Goal: Transaction & Acquisition: Purchase product/service

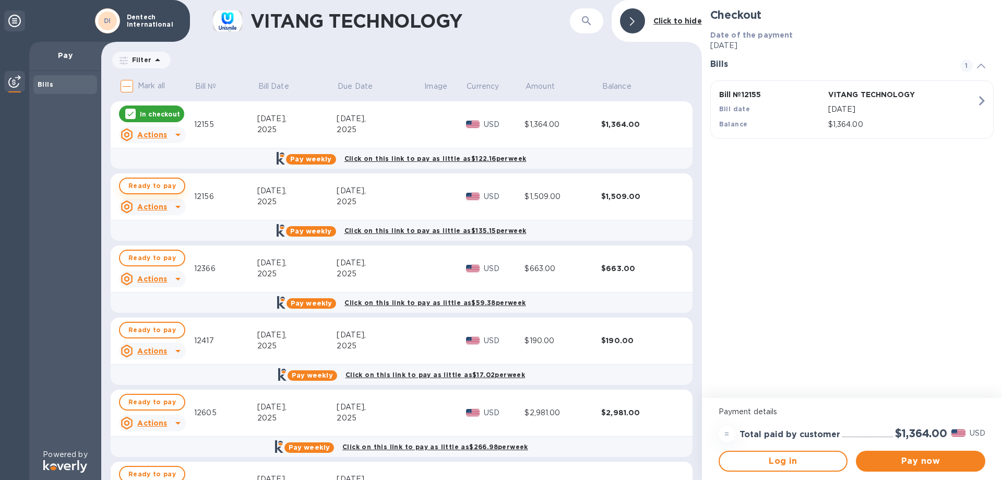
click at [132, 191] on span "Ready to pay" at bounding box center [151, 186] width 47 height 13
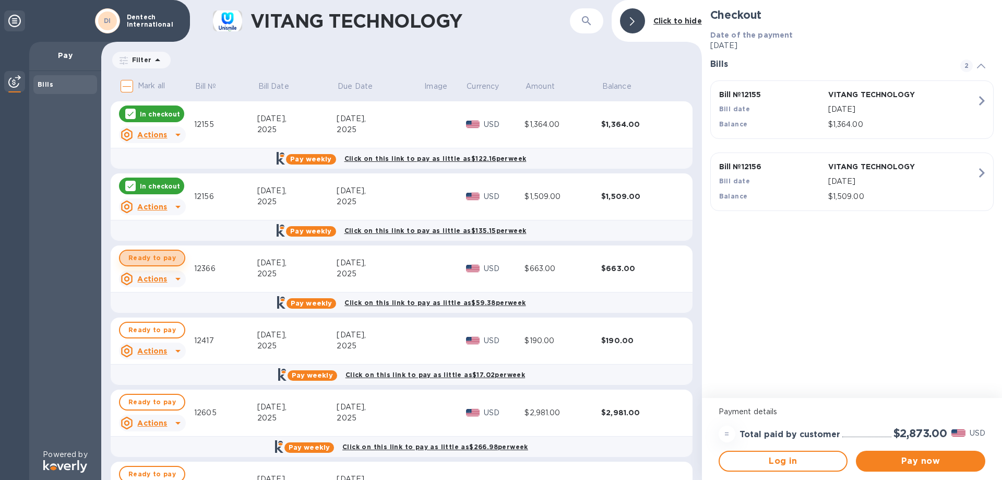
click at [150, 262] on span "Ready to pay" at bounding box center [151, 258] width 47 height 13
click at [162, 343] on div "Actions" at bounding box center [143, 350] width 51 height 17
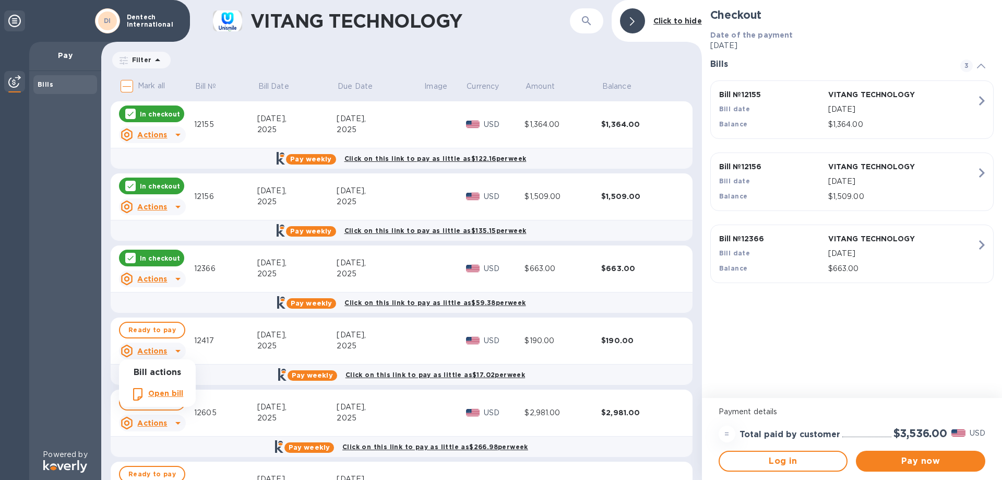
click at [163, 325] on div at bounding box center [501, 240] width 1002 height 480
click at [164, 324] on span "Ready to pay" at bounding box center [151, 330] width 47 height 13
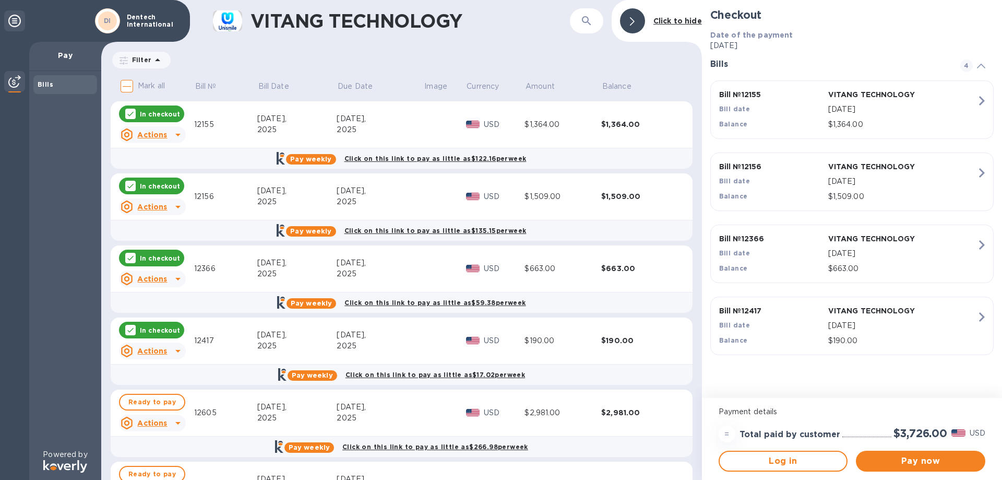
click at [166, 206] on u "Actions" at bounding box center [152, 206] width 30 height 8
click at [929, 457] on div at bounding box center [501, 240] width 1002 height 480
click at [929, 461] on span "Pay now" at bounding box center [920, 461] width 113 height 13
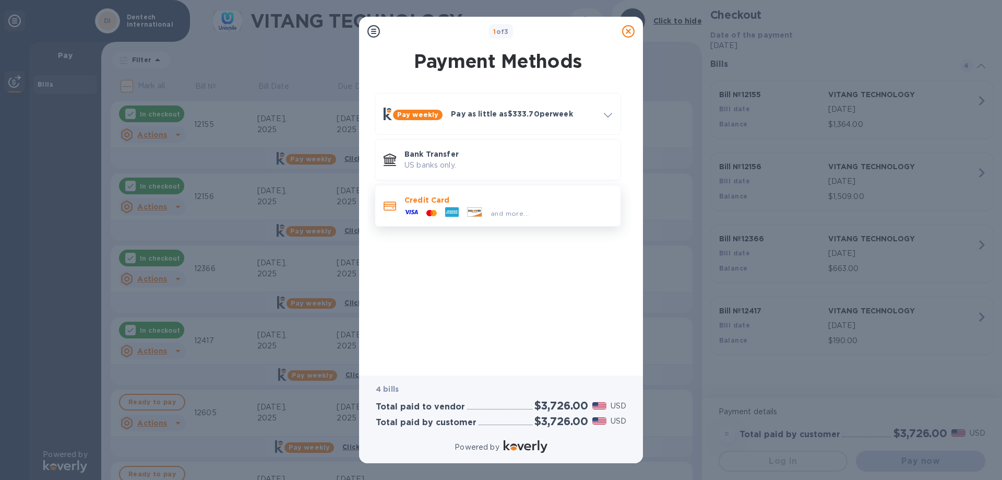
click at [424, 210] on div at bounding box center [431, 213] width 19 height 10
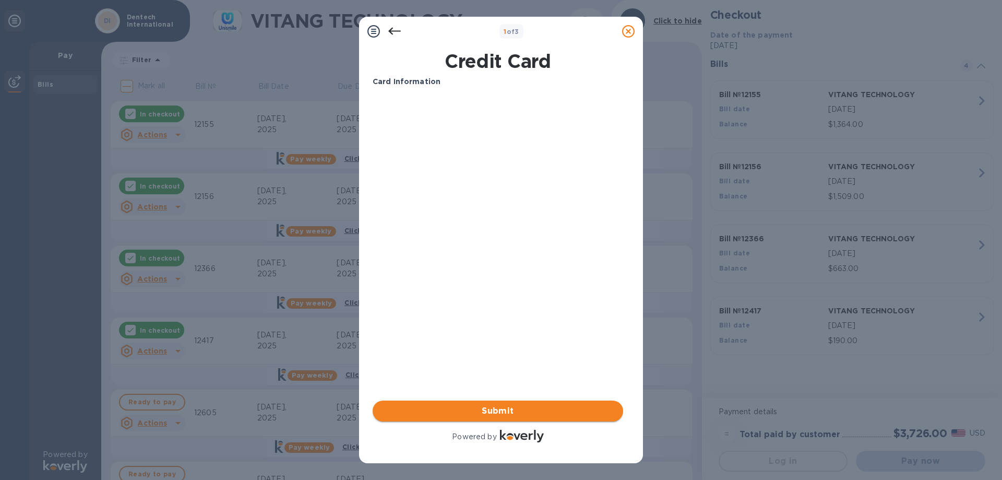
click at [454, 405] on span "Submit" at bounding box center [498, 410] width 234 height 13
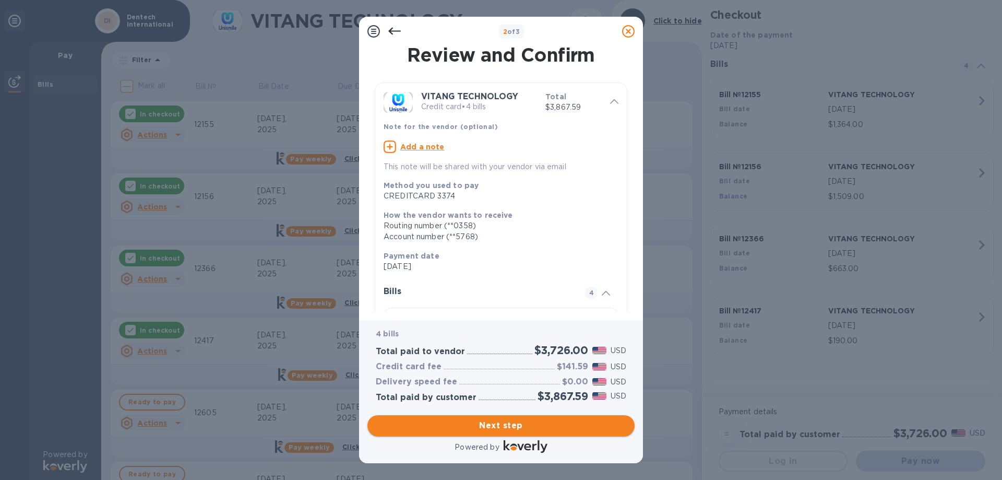
click at [441, 426] on span "Next step" at bounding box center [501, 425] width 250 height 13
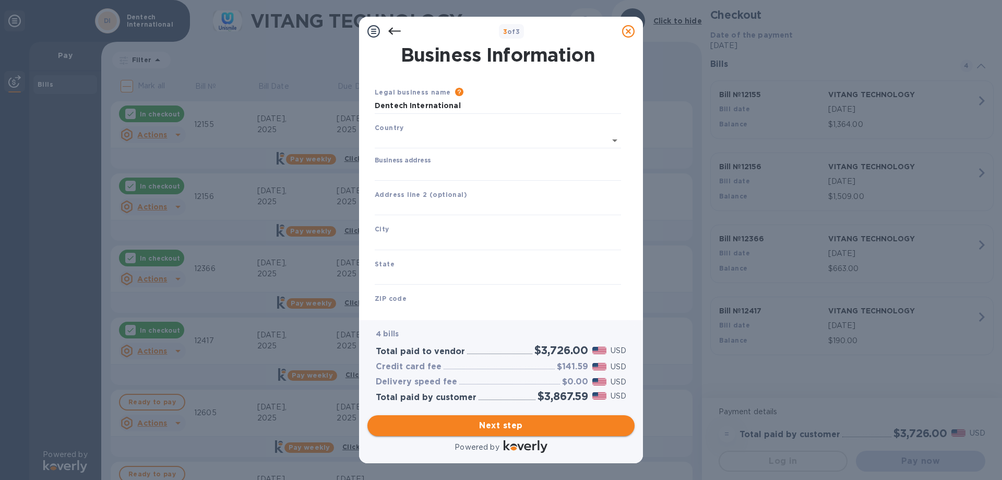
type input "[GEOGRAPHIC_DATA]"
click at [434, 162] on div "Business address" at bounding box center [498, 166] width 246 height 24
click at [435, 169] on input "Business address" at bounding box center [498, 171] width 246 height 16
click at [470, 106] on input "Dentech International" at bounding box center [498, 106] width 246 height 16
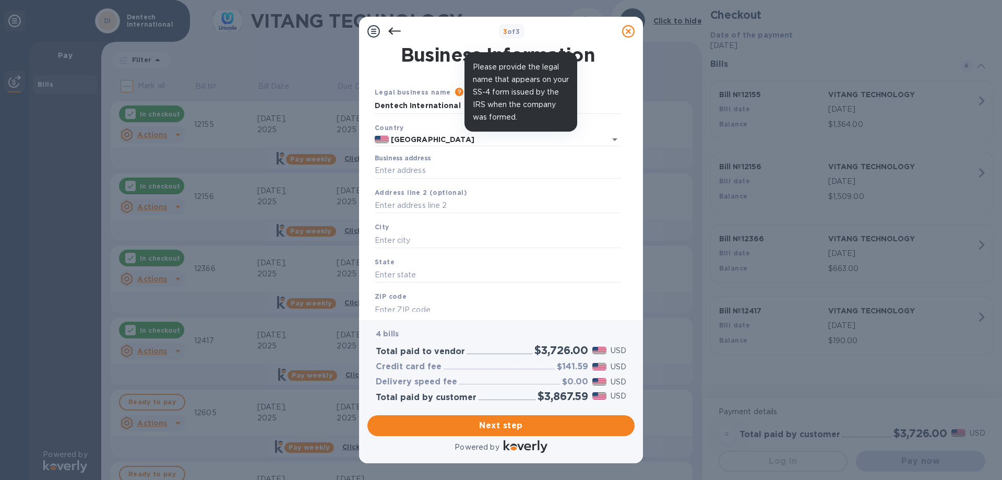
click at [455, 88] on icon at bounding box center [459, 92] width 8 height 8
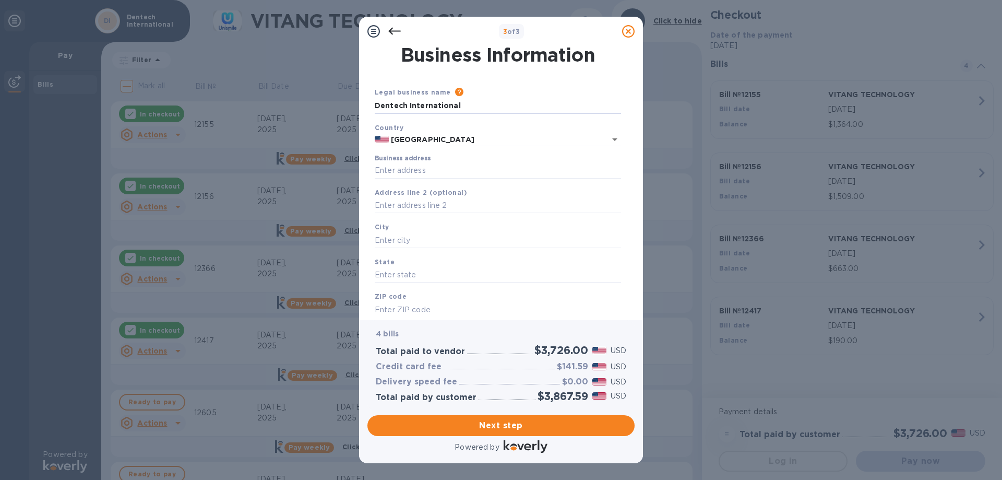
drag, startPoint x: 479, startPoint y: 107, endPoint x: 138, endPoint y: 107, distance: 340.2
click at [138, 107] on div "3 of 3 Business Information Legal business name Please provide the legal name t…" at bounding box center [501, 240] width 1002 height 480
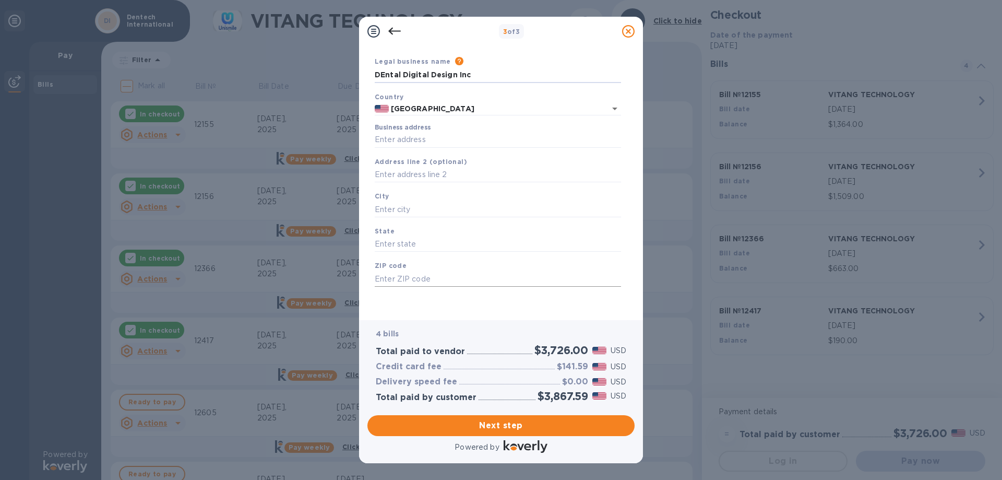
type input "DEntal Digital Design Inc"
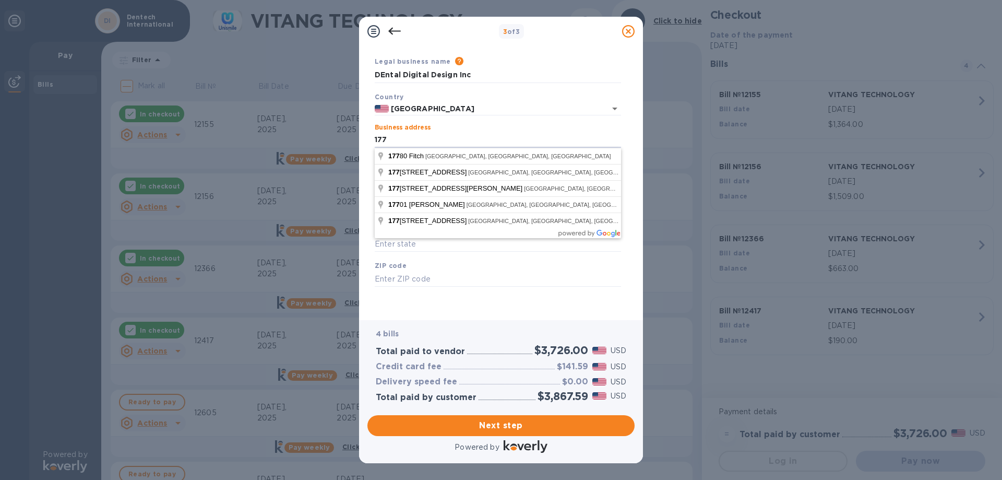
type input "[STREET_ADDRESS]"
click at [512, 275] on input "text" at bounding box center [498, 279] width 246 height 16
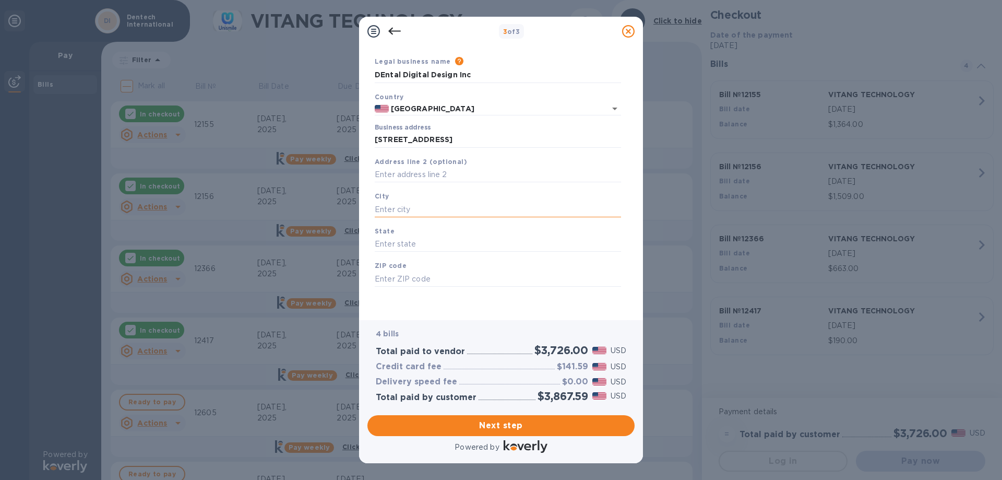
click at [464, 203] on input "text" at bounding box center [498, 209] width 246 height 16
type input "Irvine"
type input "[US_STATE]"
type input "92614"
click at [470, 425] on span "Next step" at bounding box center [501, 425] width 250 height 13
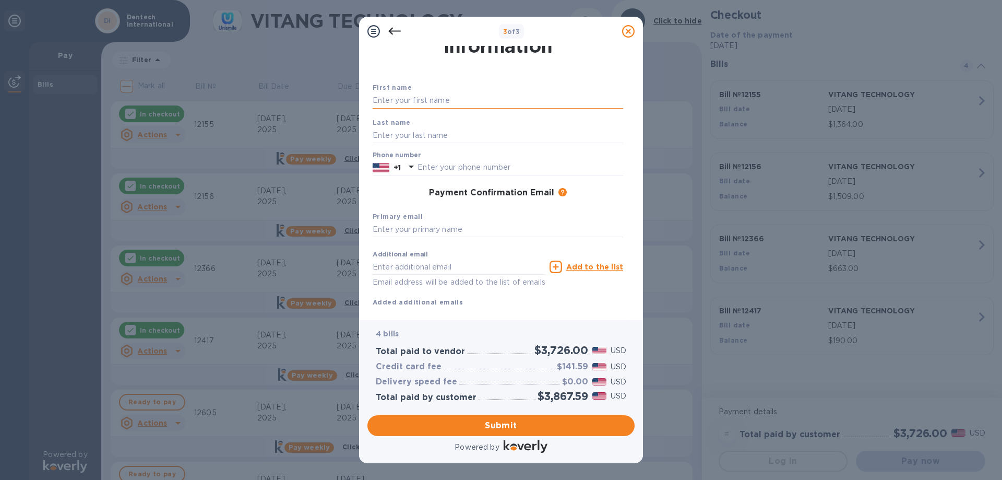
click at [441, 94] on input "text" at bounding box center [498, 101] width 250 height 16
type input "[PERSON_NAME]"
type input "9492520800"
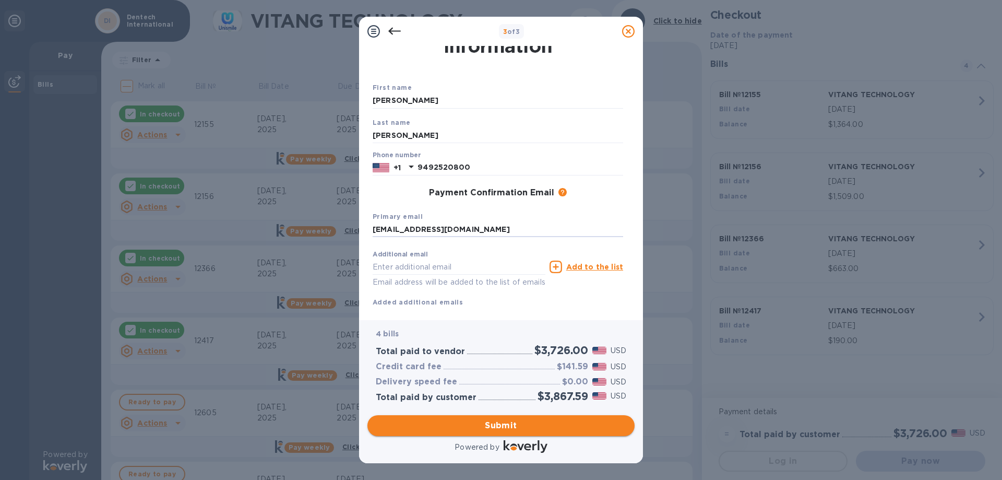
type input "[EMAIL_ADDRESS][DOMAIN_NAME]"
click at [522, 424] on span "Submit" at bounding box center [501, 425] width 250 height 13
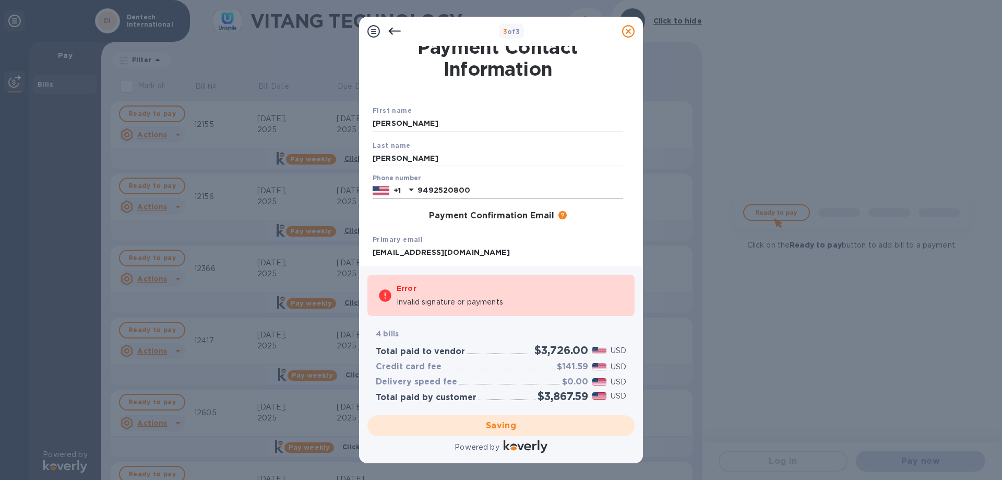
scroll to position [0, 0]
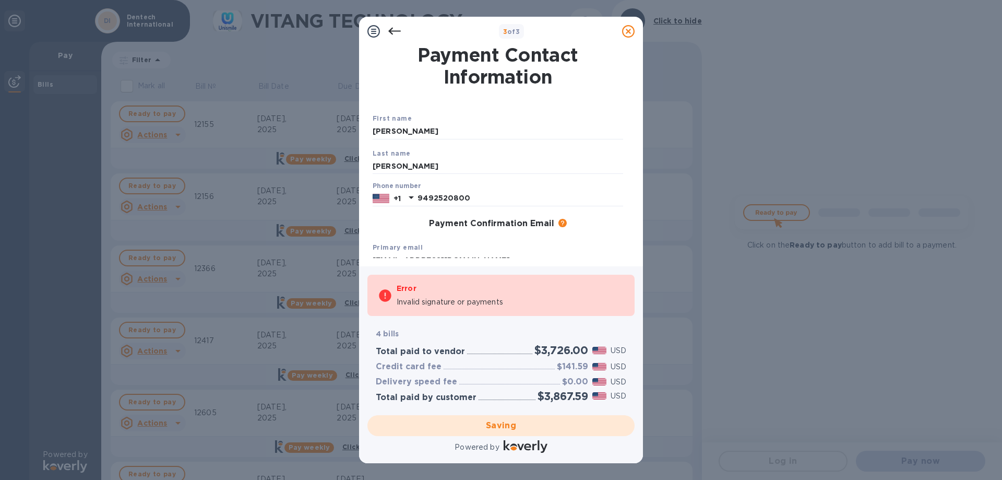
click at [396, 23] on div at bounding box center [394, 31] width 21 height 21
click at [391, 38] on div at bounding box center [394, 31] width 21 height 21
click at [393, 34] on icon at bounding box center [394, 31] width 13 height 13
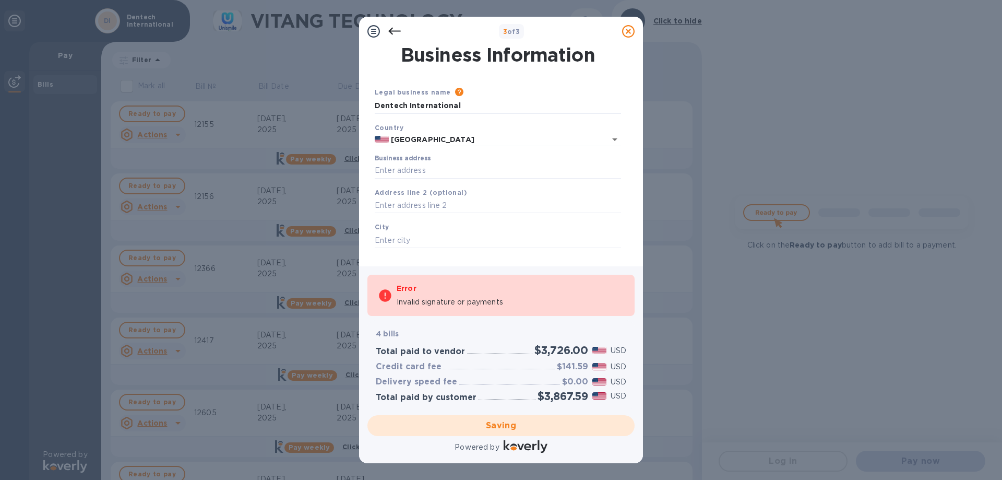
click at [393, 34] on icon at bounding box center [394, 31] width 13 height 13
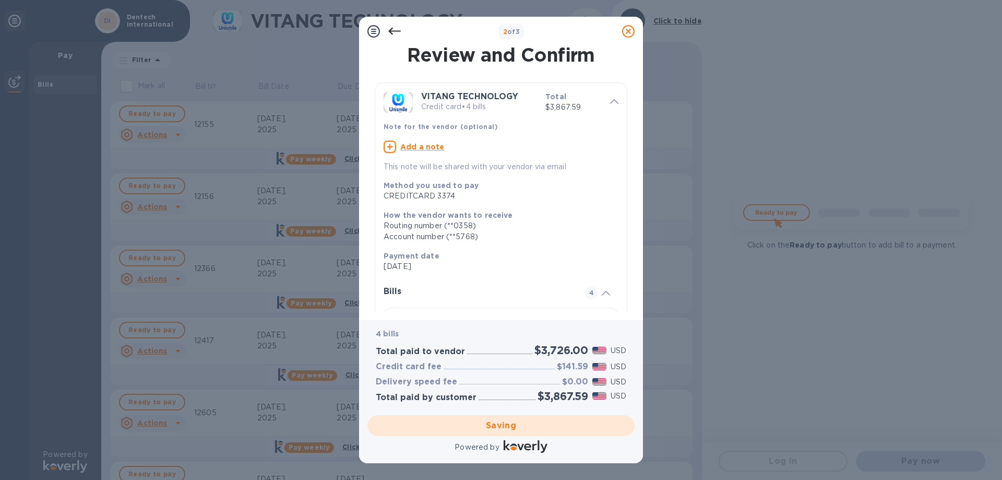
click at [393, 34] on icon at bounding box center [394, 31] width 13 height 13
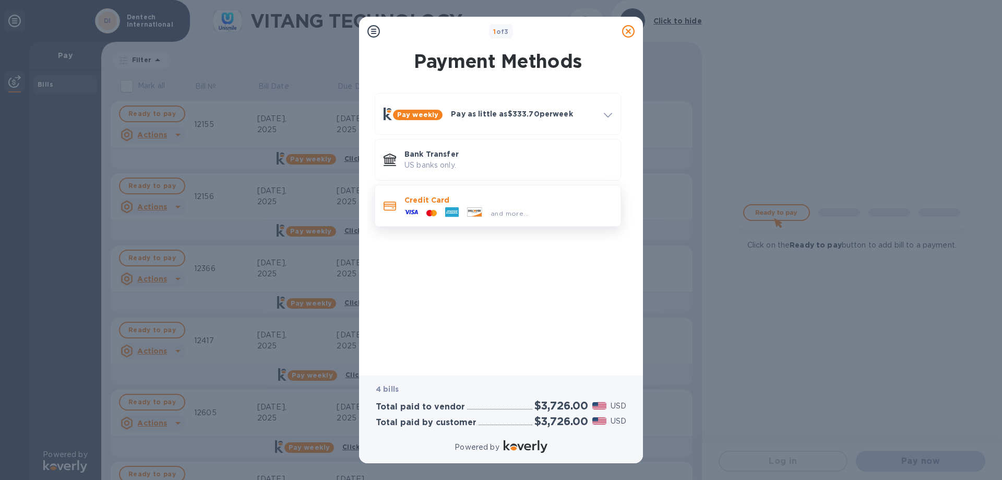
click at [439, 207] on div "and more..." at bounding box center [466, 213] width 133 height 16
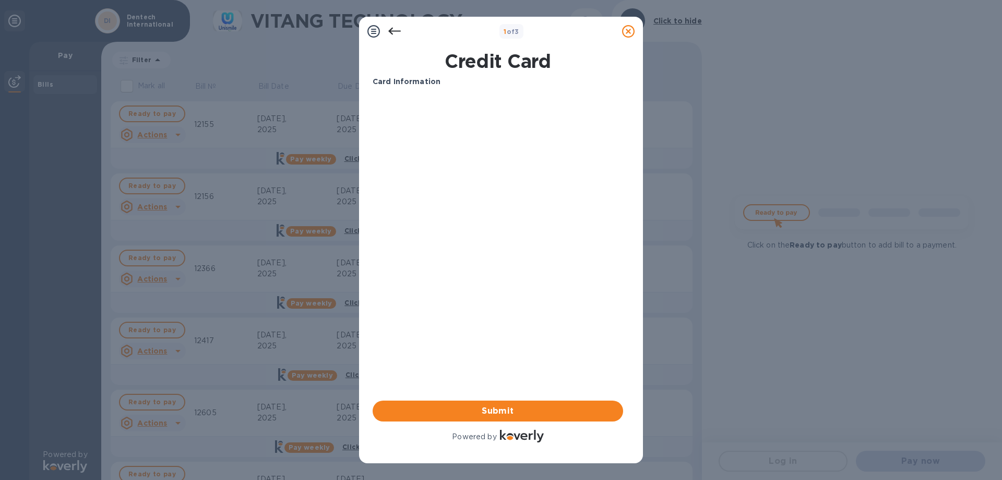
click at [516, 333] on div "Card Information Your browser does not support iframes Submit Powered by" at bounding box center [498, 260] width 250 height 368
click at [478, 425] on div "Submit Powered by" at bounding box center [498, 422] width 250 height 44
click at [478, 416] on span "Submit" at bounding box center [498, 410] width 234 height 13
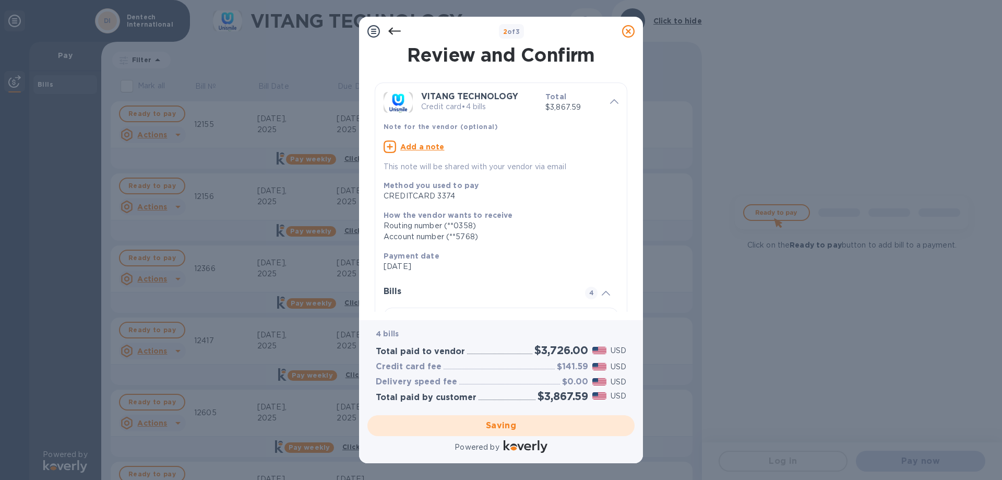
click at [631, 25] on div at bounding box center [628, 31] width 21 height 21
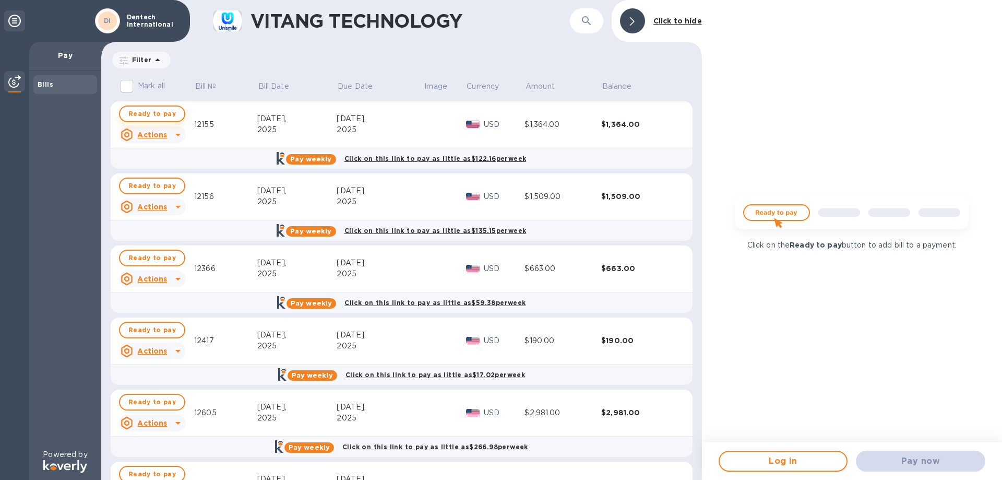
click at [135, 113] on span "Ready to pay" at bounding box center [151, 113] width 47 height 13
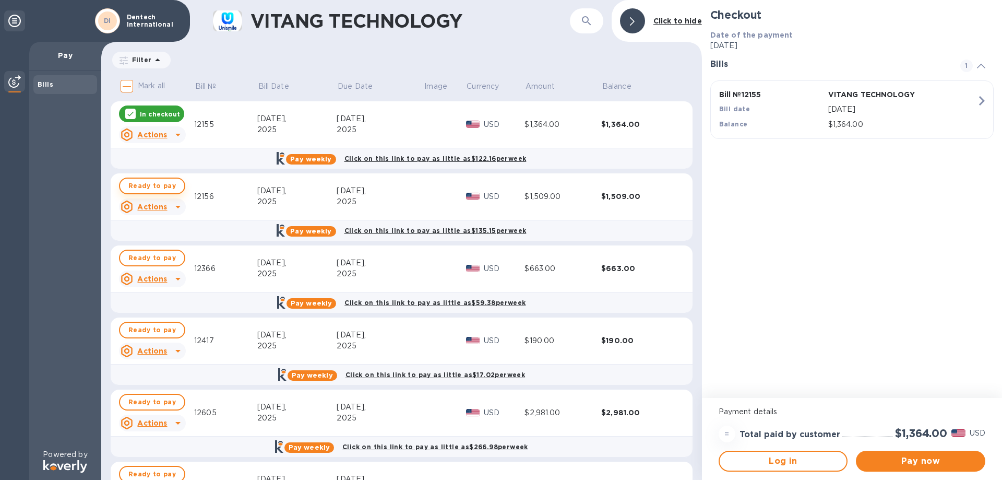
click at [157, 184] on span "Ready to pay" at bounding box center [151, 186] width 47 height 13
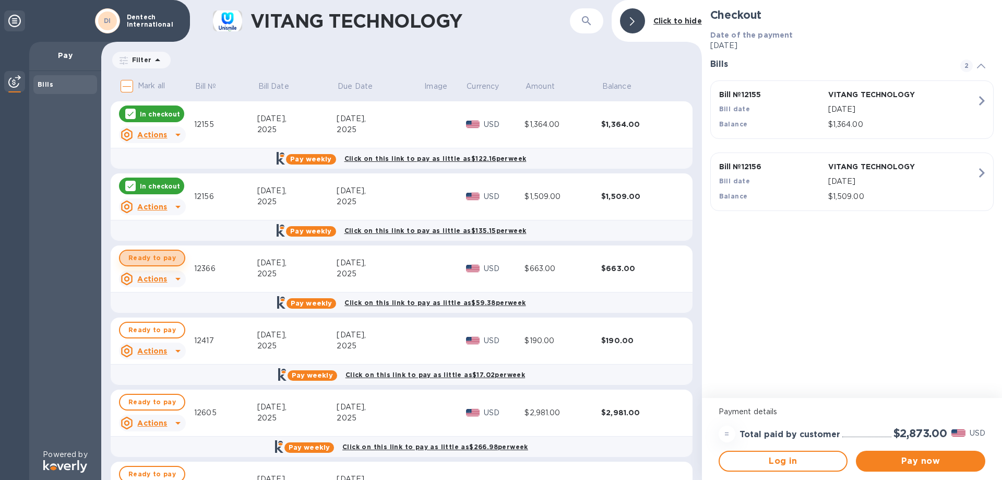
click at [161, 259] on span "Ready to pay" at bounding box center [151, 258] width 47 height 13
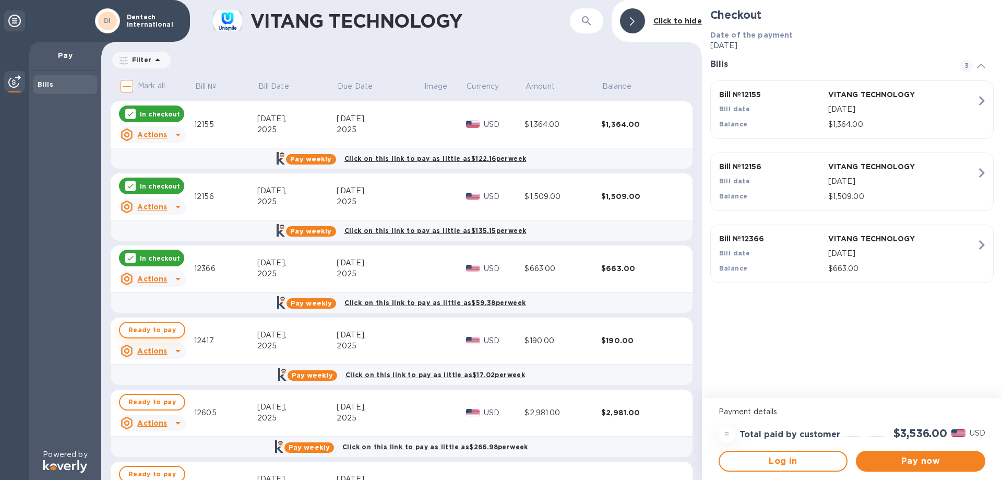
click at [174, 331] on button "Ready to pay" at bounding box center [152, 329] width 66 height 17
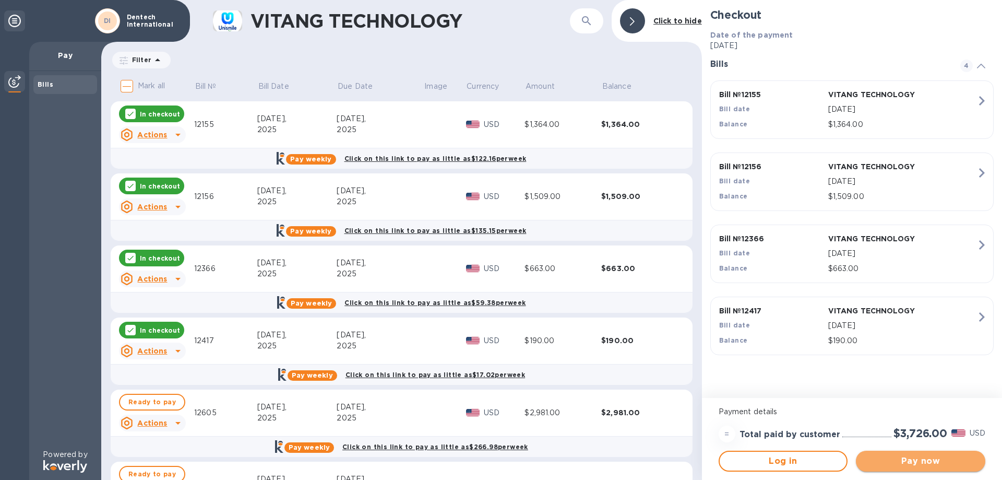
click at [929, 458] on span "Pay now" at bounding box center [920, 461] width 113 height 13
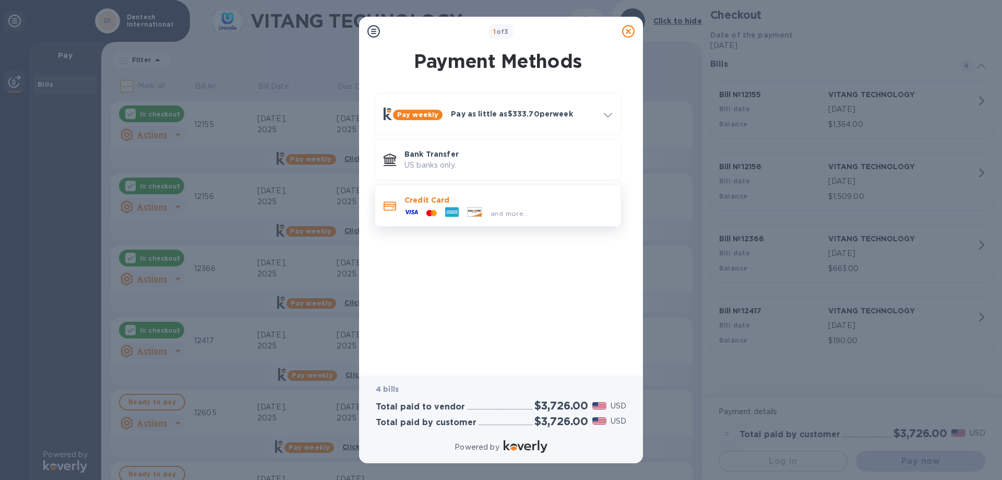
click at [555, 207] on div "and more..." at bounding box center [508, 210] width 208 height 11
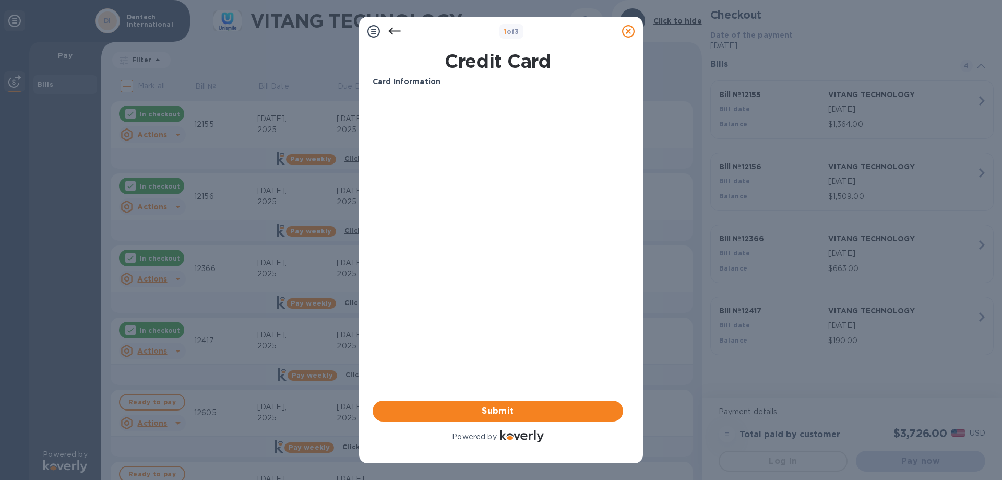
click at [481, 278] on div "Card Information Your browser does not support iframes Submit Powered by" at bounding box center [498, 260] width 250 height 368
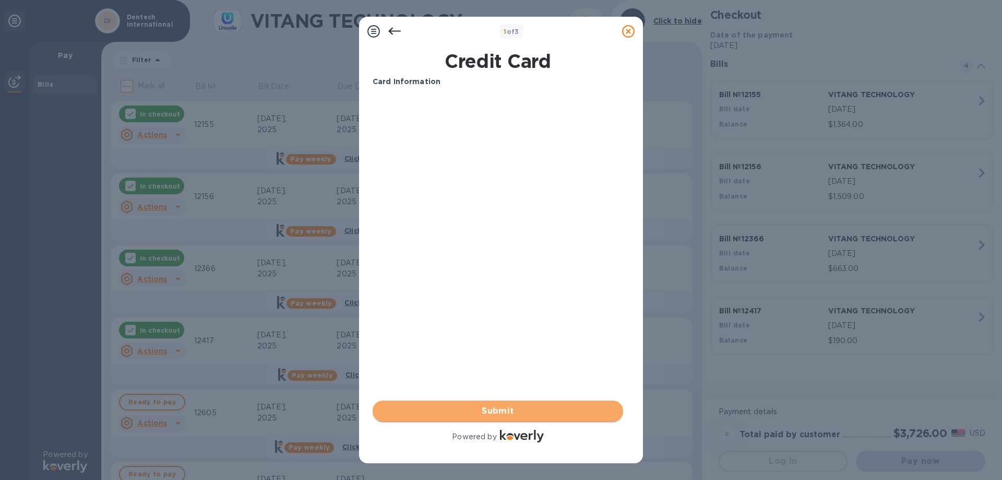
click at [438, 420] on button "Submit" at bounding box center [498, 410] width 250 height 21
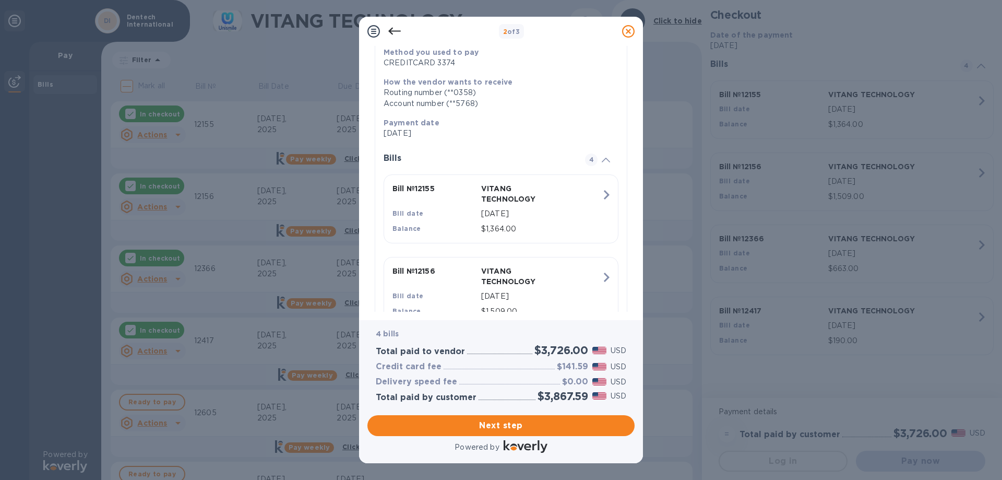
scroll to position [209, 0]
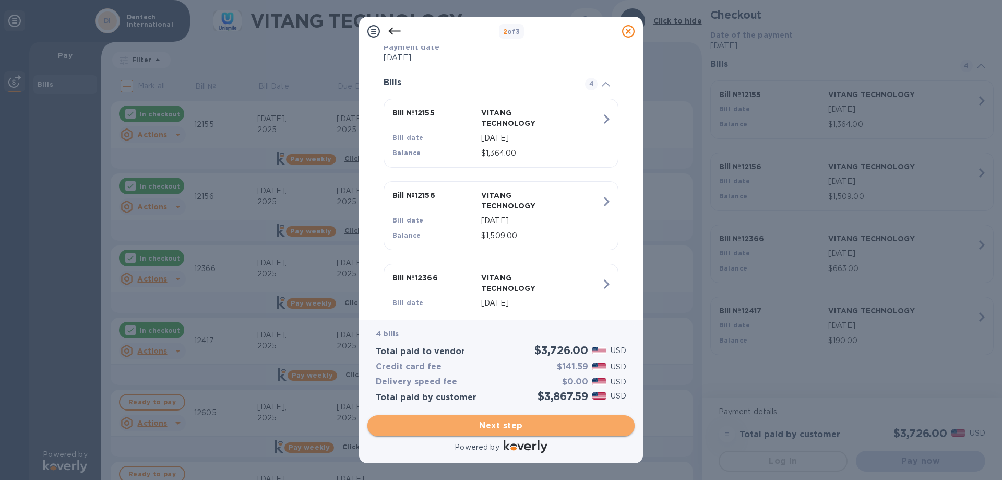
click at [506, 426] on span "Next step" at bounding box center [501, 425] width 250 height 13
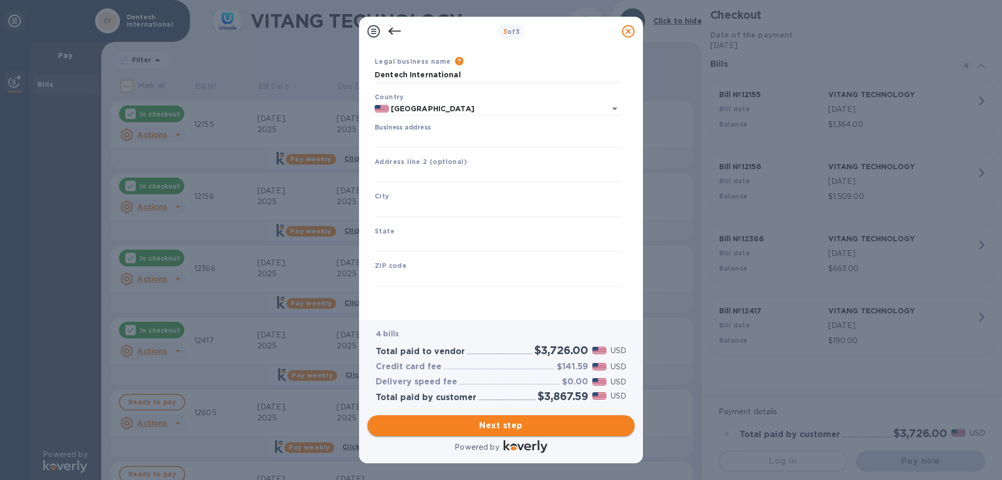
scroll to position [31, 0]
drag, startPoint x: 497, startPoint y: 79, endPoint x: 141, endPoint y: 73, distance: 355.9
click at [141, 73] on div "3 of 3 Business Information Legal business name Please provide the legal name t…" at bounding box center [501, 240] width 1002 height 480
type input "Dental Global Associate"
click at [476, 136] on input "Business address" at bounding box center [498, 140] width 246 height 16
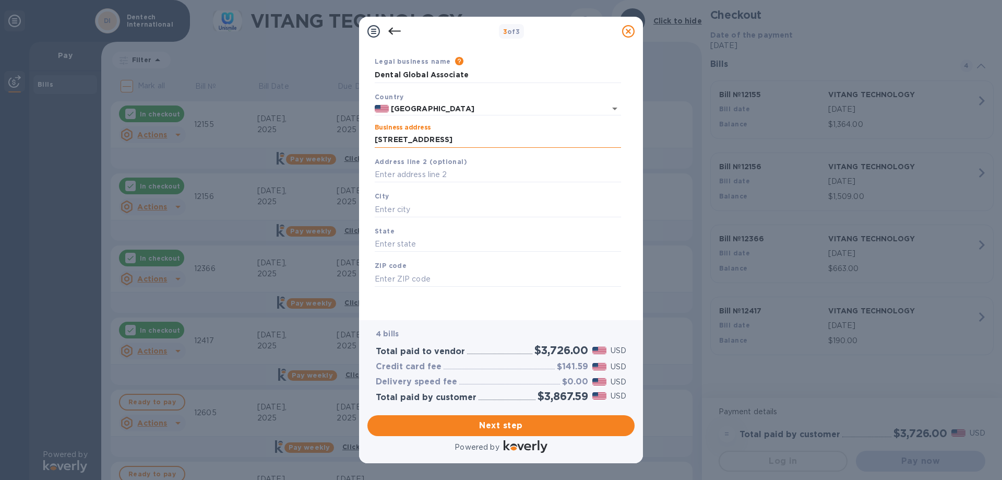
click at [487, 133] on input "[STREET_ADDRESS]" at bounding box center [498, 140] width 246 height 16
click at [493, 142] on input "[STREET_ADDRESS]" at bounding box center [498, 140] width 246 height 16
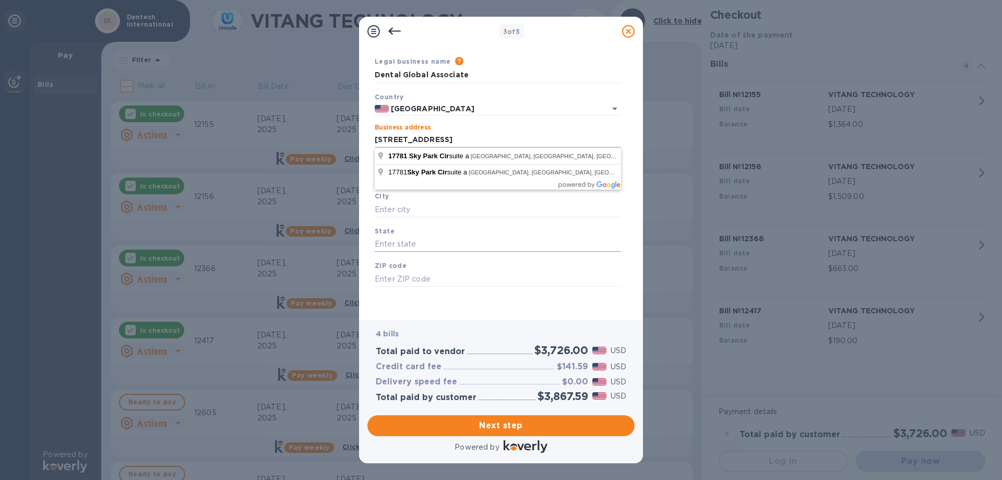
type input "[STREET_ADDRESS]"
click at [544, 239] on input "text" at bounding box center [498, 244] width 246 height 16
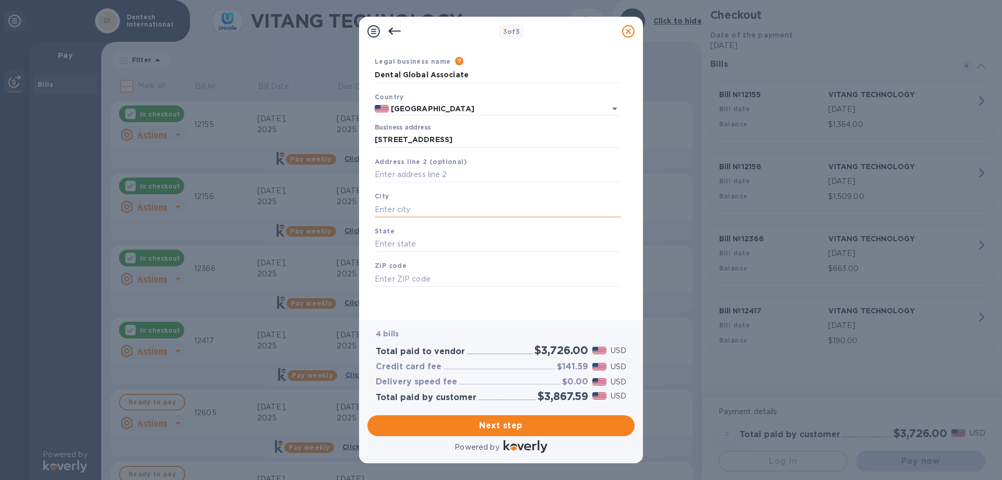
click at [494, 210] on input "text" at bounding box center [498, 209] width 246 height 16
type input "Irvine"
type input "CA"
type input "92614"
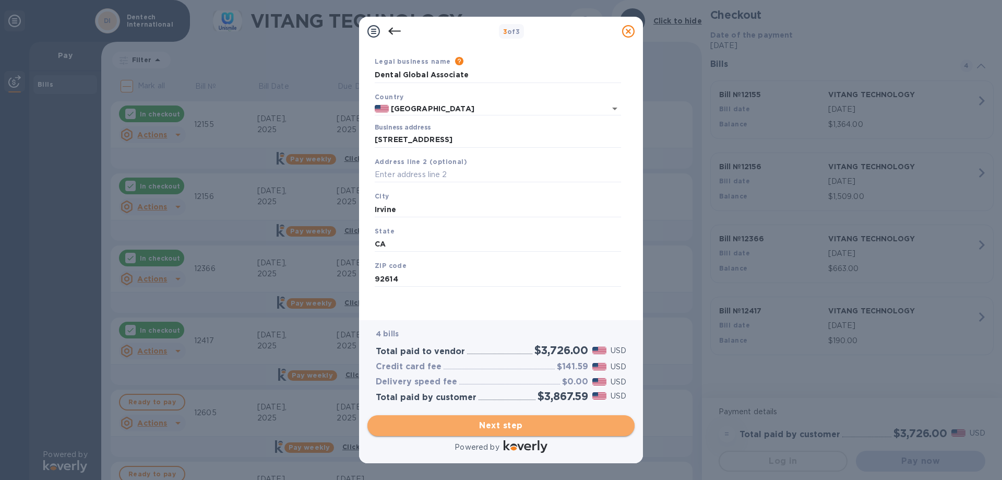
click at [541, 426] on span "Next step" at bounding box center [501, 425] width 250 height 13
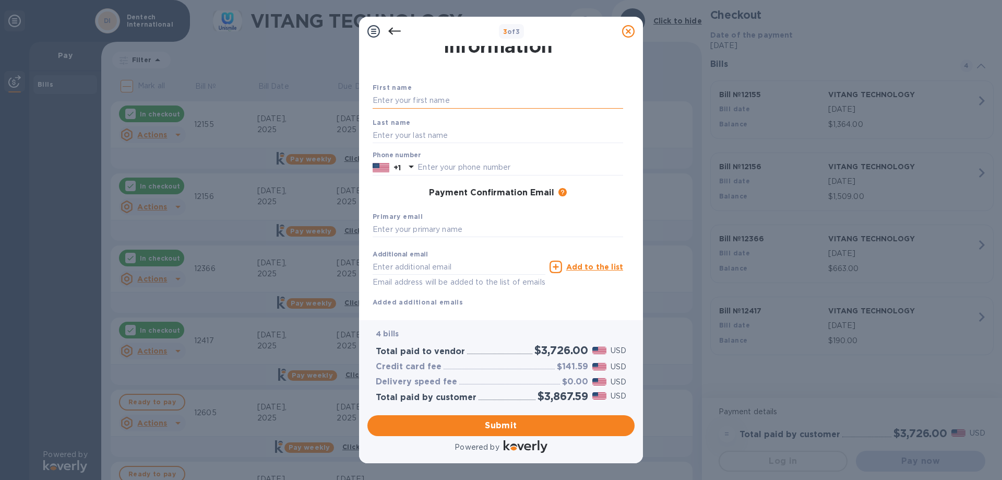
click at [448, 100] on input "text" at bounding box center [498, 101] width 250 height 16
type input "[PERSON_NAME]"
type input "R"
type input "t"
type input "[PERSON_NAME]"
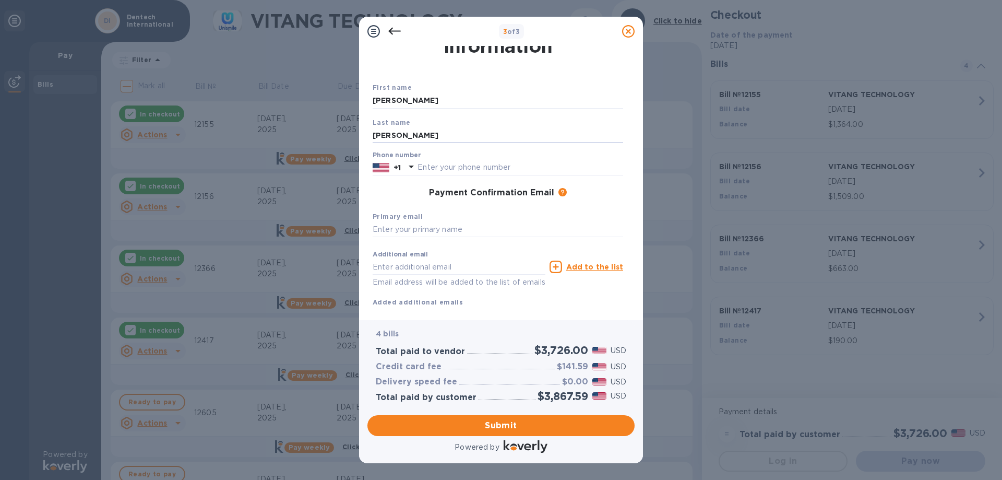
type input "[PERSON_NAME]"
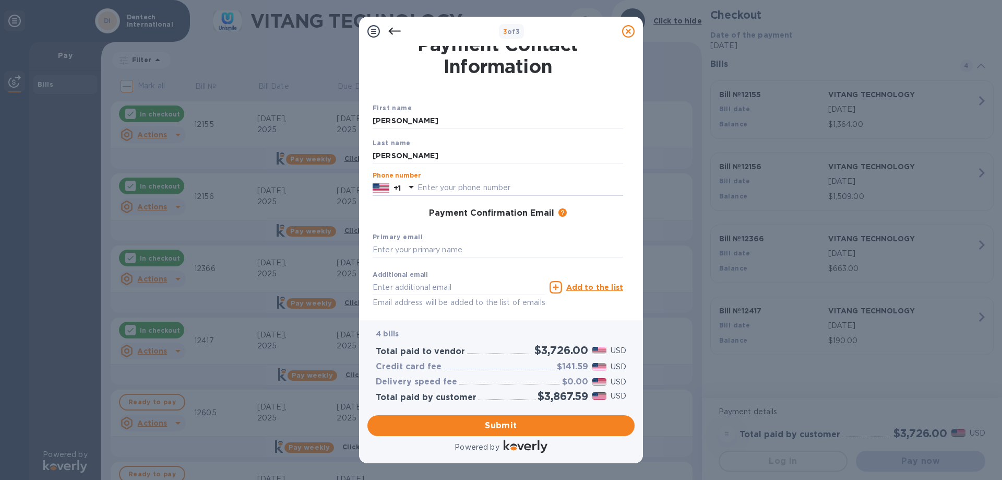
scroll to position [0, 0]
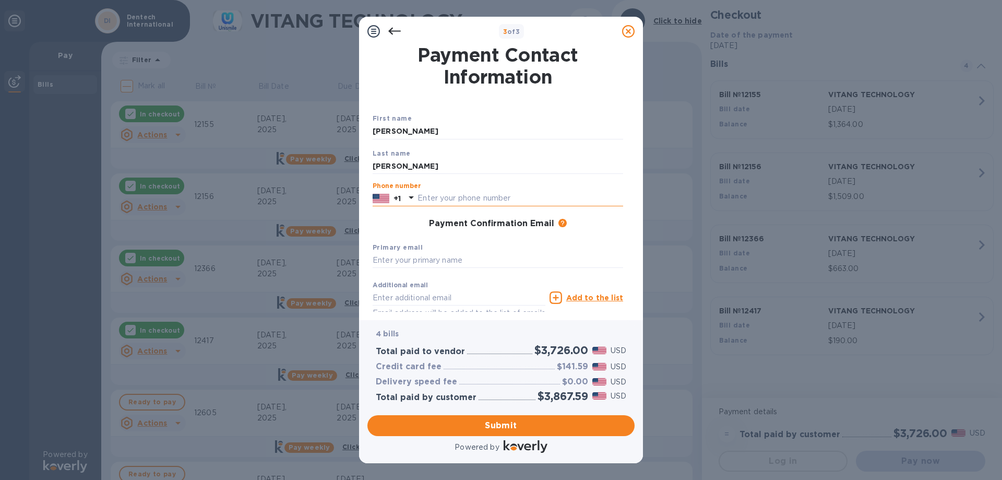
click at [422, 197] on input "text" at bounding box center [520, 198] width 206 height 16
type input "9492229949"
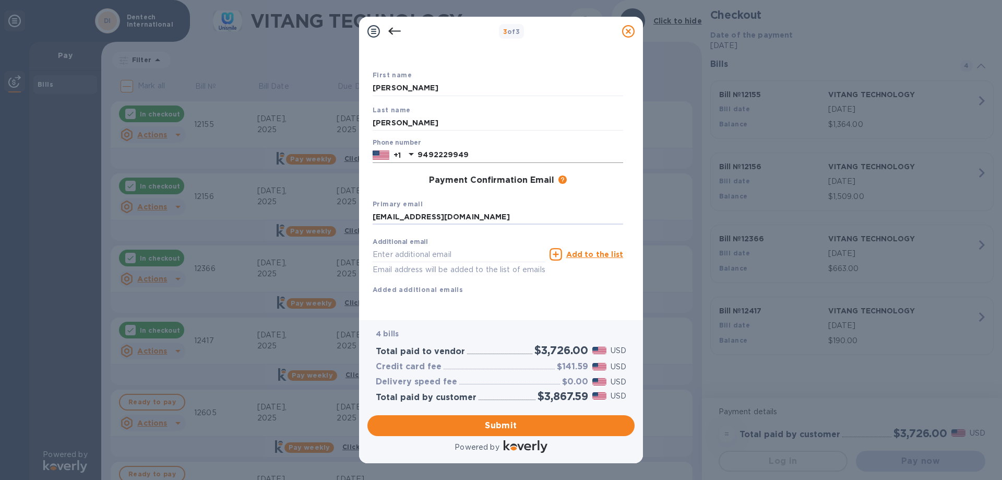
scroll to position [55, 0]
type input "[EMAIL_ADDRESS][DOMAIN_NAME]"
click at [528, 422] on span "Submit" at bounding box center [501, 425] width 250 height 13
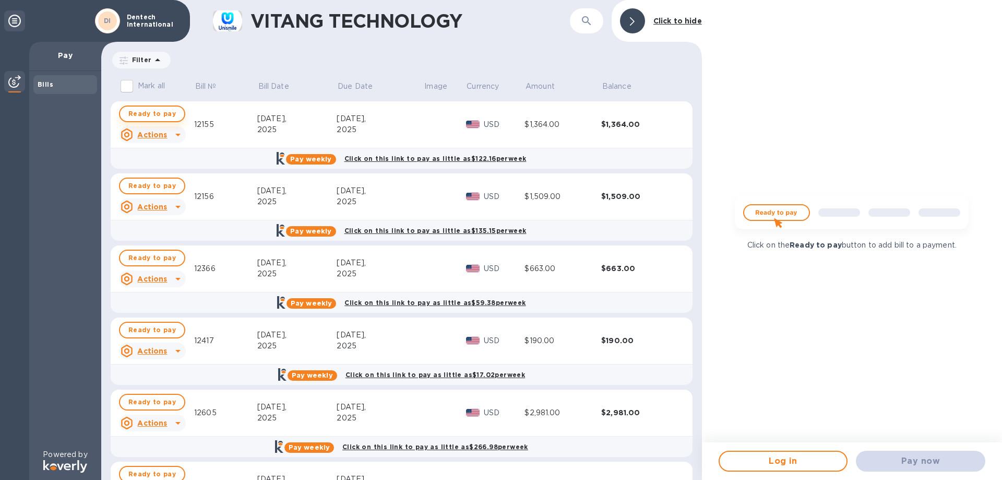
click at [163, 117] on span "Ready to pay" at bounding box center [151, 113] width 47 height 13
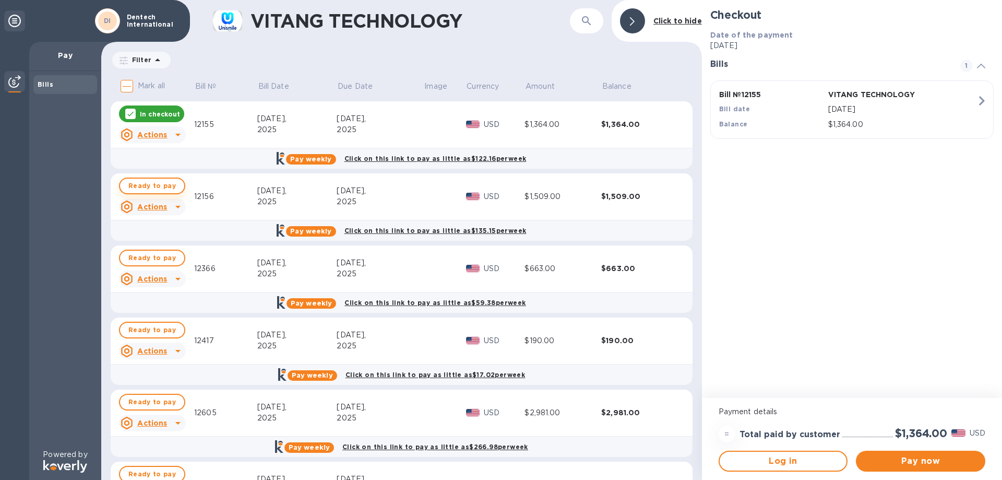
click at [154, 189] on span "Ready to pay" at bounding box center [151, 186] width 47 height 13
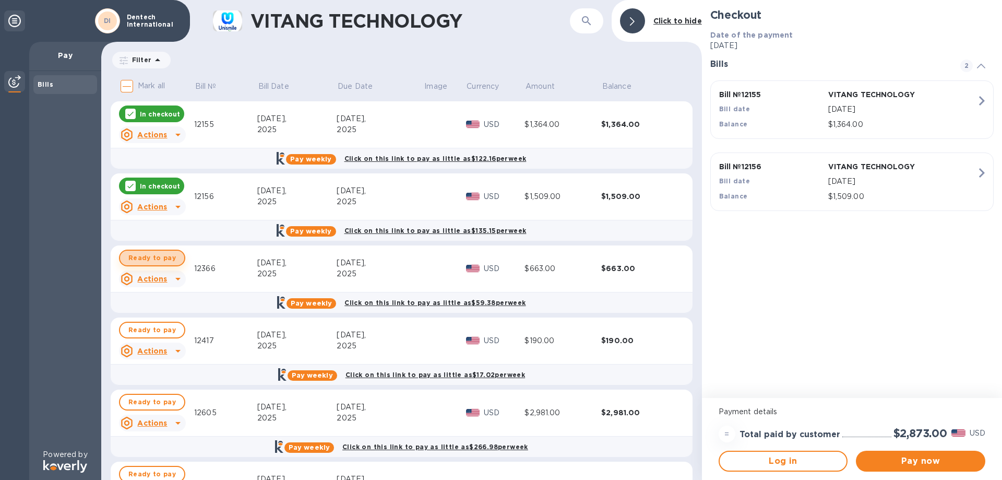
click at [163, 259] on span "Ready to pay" at bounding box center [151, 258] width 47 height 13
click at [165, 261] on p "In checkout" at bounding box center [160, 258] width 40 height 9
click at [162, 190] on p "In checkout" at bounding box center [160, 186] width 40 height 9
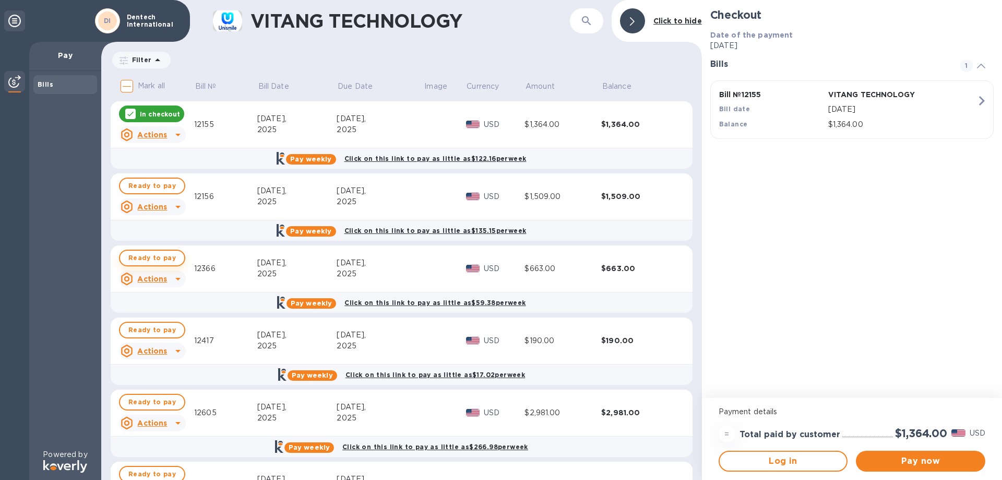
click at [162, 259] on span "Ready to pay" at bounding box center [151, 258] width 47 height 13
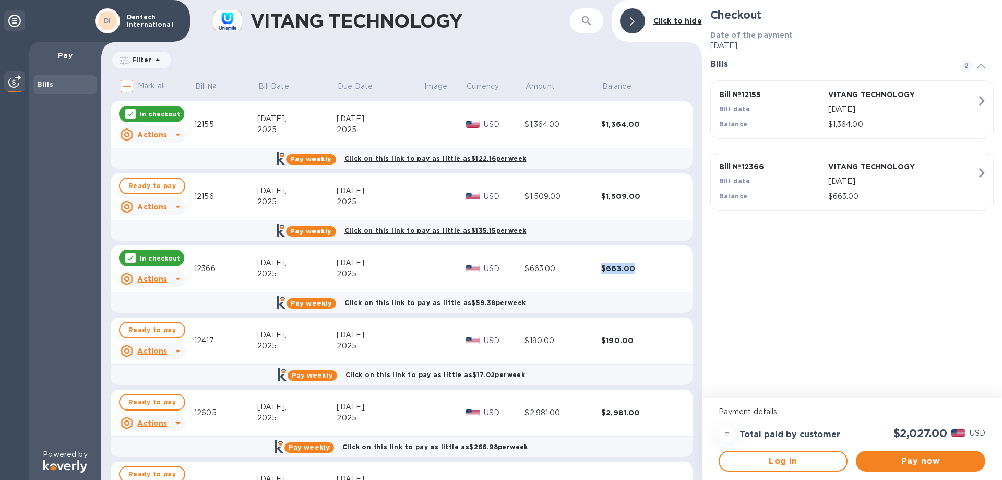
drag, startPoint x: 582, startPoint y: 266, endPoint x: 678, endPoint y: 277, distance: 96.1
click at [678, 277] on tr "In checkout Actions 12366 [DATE] [DATE] USD $663.00 $663.00" at bounding box center [402, 268] width 582 height 47
drag, startPoint x: 192, startPoint y: 125, endPoint x: 227, endPoint y: 124, distance: 35.5
click at [227, 124] on tr "In checkout Actions 12155 [DATE] [DATE] USD $1,364.00 $1,364.00" at bounding box center [402, 124] width 582 height 47
drag, startPoint x: 188, startPoint y: 270, endPoint x: 221, endPoint y: 270, distance: 32.4
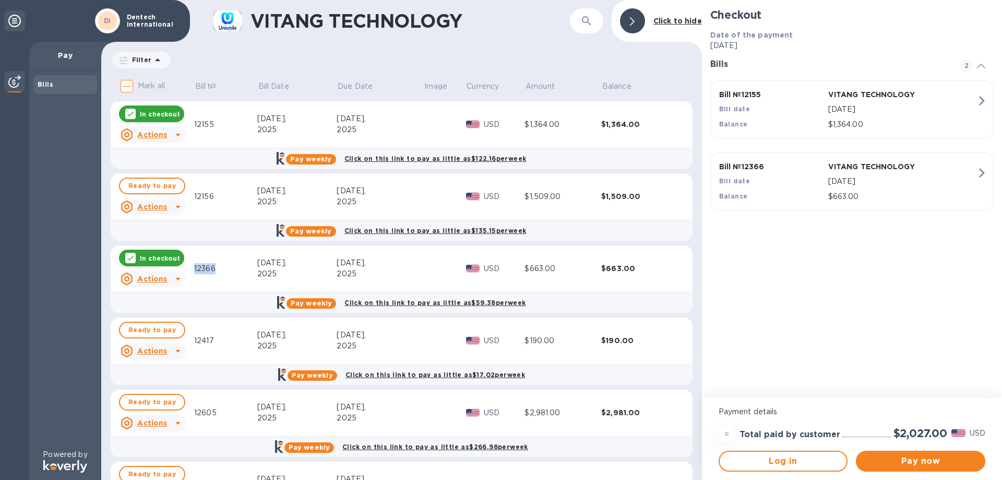
click at [221, 270] on tr "In checkout Actions 12366 [DATE] [DATE] USD $663.00 $663.00" at bounding box center [402, 268] width 582 height 47
